Goal: Subscribe to service/newsletter

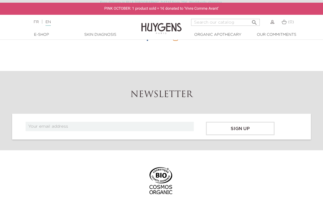
scroll to position [1579, 0]
click at [126, 122] on input "text" at bounding box center [110, 126] width 168 height 9
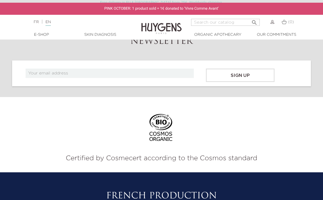
scroll to position [1630, 0]
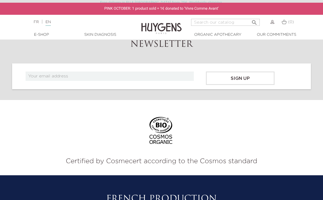
click at [129, 63] on div "Sign up" at bounding box center [161, 76] width 299 height 26
click at [129, 72] on input "text" at bounding box center [110, 76] width 168 height 9
click at [164, 72] on input "text" at bounding box center [110, 76] width 168 height 9
click at [111, 72] on input "text" at bounding box center [110, 76] width 168 height 9
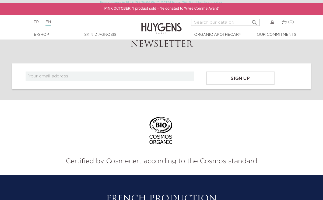
paste input "[EMAIL_ADDRESS][DOMAIN_NAME]"
type input "[EMAIL_ADDRESS][DOMAIN_NAME]"
click at [220, 75] on input "Sign up" at bounding box center [240, 78] width 69 height 13
click at [216, 74] on input "Sign up" at bounding box center [240, 78] width 69 height 13
